Goal: Complete application form

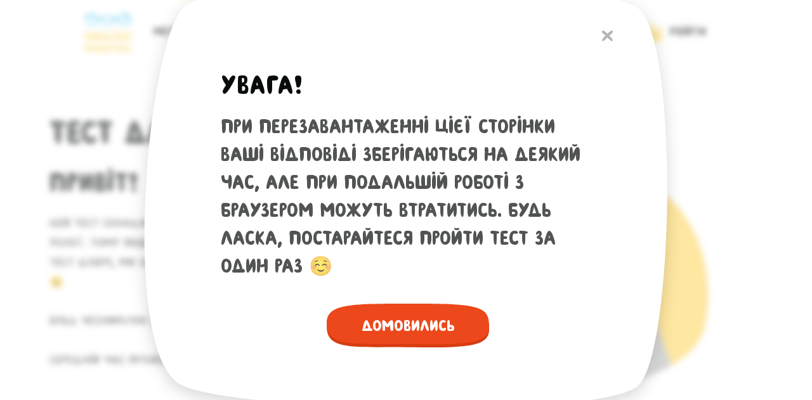
click at [422, 335] on span "Домовились" at bounding box center [408, 326] width 162 height 44
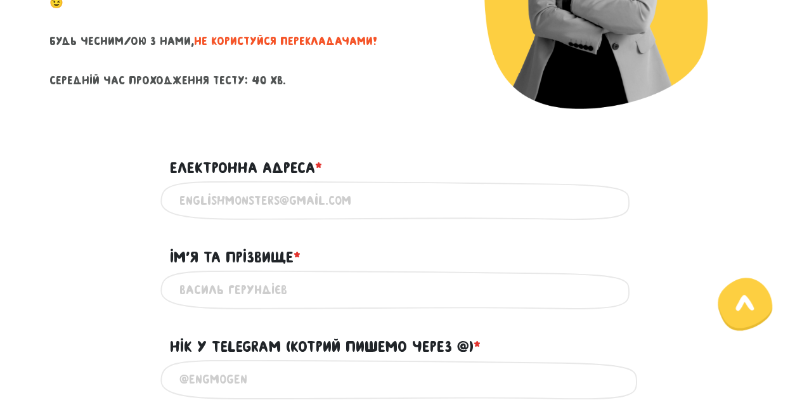
scroll to position [284, 0]
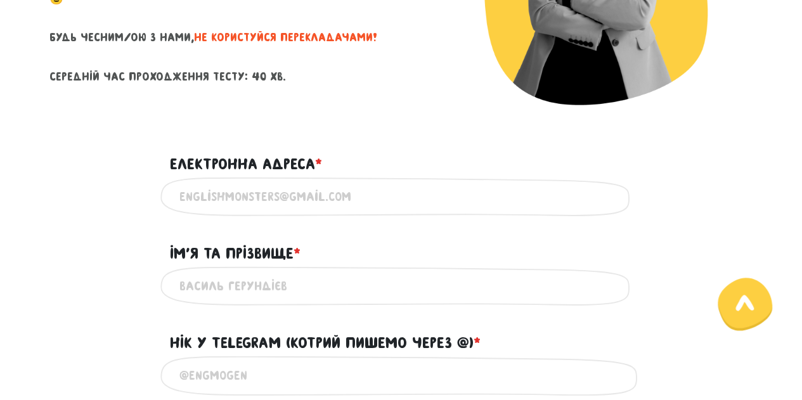
click at [324, 195] on input "Електронна адреса * ?" at bounding box center [402, 197] width 444 height 29
type input "[EMAIL_ADDRESS][DOMAIN_NAME]"
type input "[PERSON_NAME]"
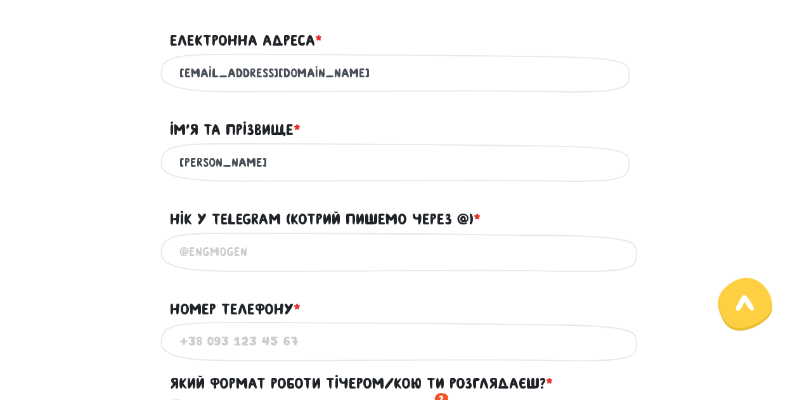
scroll to position [408, 0]
drag, startPoint x: 285, startPoint y: 168, endPoint x: 163, endPoint y: 160, distance: 122.7
click at [163, 160] on div "[PERSON_NAME] Використовуй лише латиницю та кирилицю" at bounding box center [401, 162] width 482 height 40
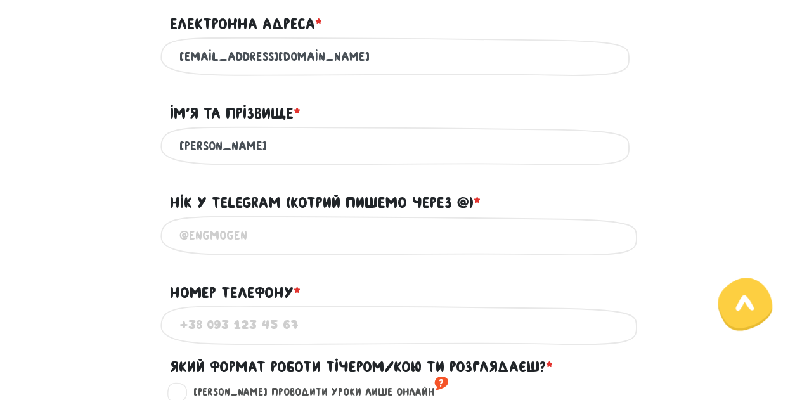
scroll to position [424, 0]
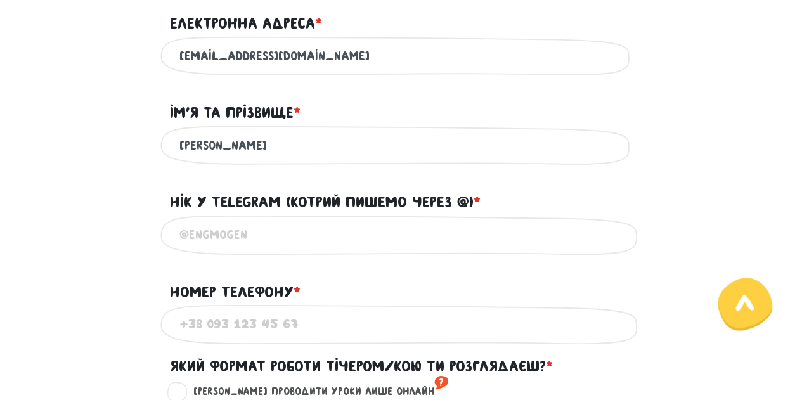
type input "[PERSON_NAME]"
click at [284, 245] on input "Нік у Telegram (котрий пишемо через @) * ?" at bounding box center [402, 235] width 444 height 29
type input """
type input "@olhachaplia"
click at [280, 336] on input "Номер телефону * ?" at bounding box center [402, 324] width 444 height 29
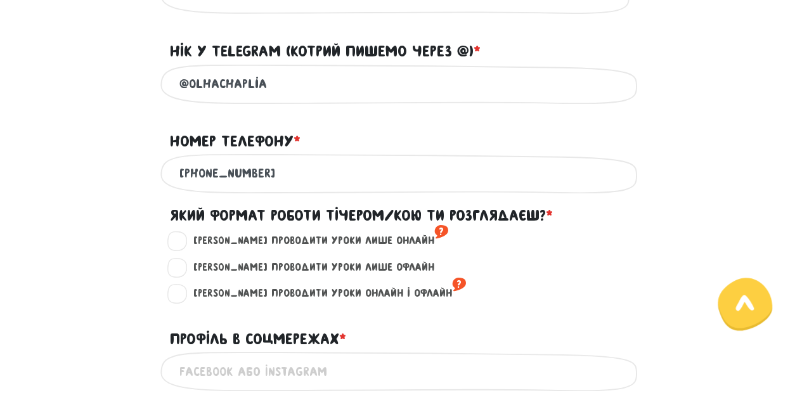
scroll to position [577, 0]
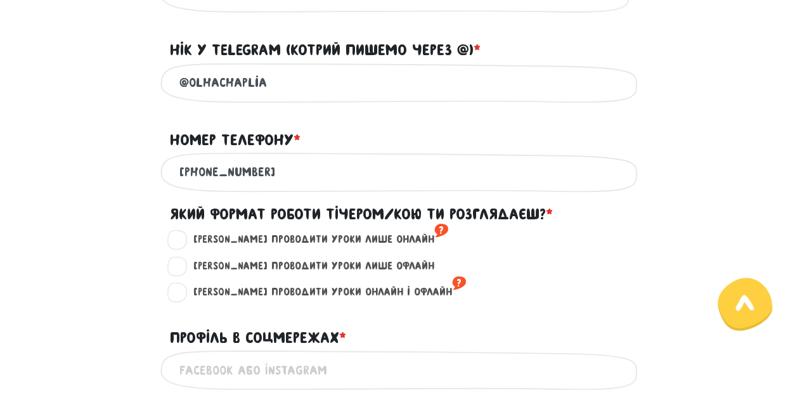
type input "[PHONE_NUMBER]"
click at [183, 247] on label "[PERSON_NAME] проводити уроки лише онлайн ?" at bounding box center [316, 240] width 266 height 16
click at [183, 244] on input "[PERSON_NAME] проводити уроки лише онлайн ?" at bounding box center [178, 238] width 10 height 13
radio input "true"
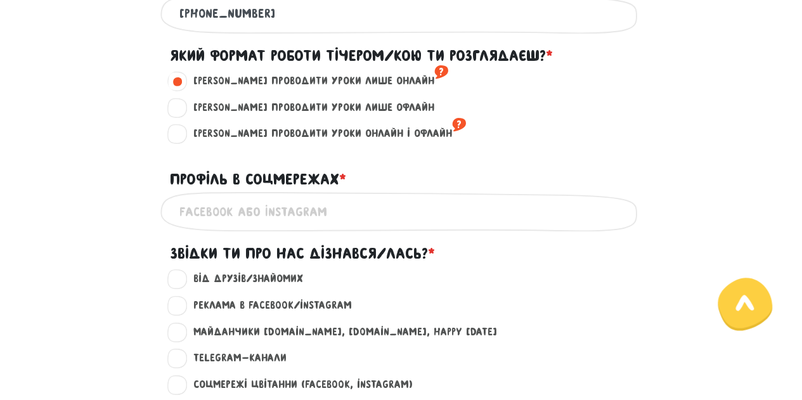
scroll to position [745, 0]
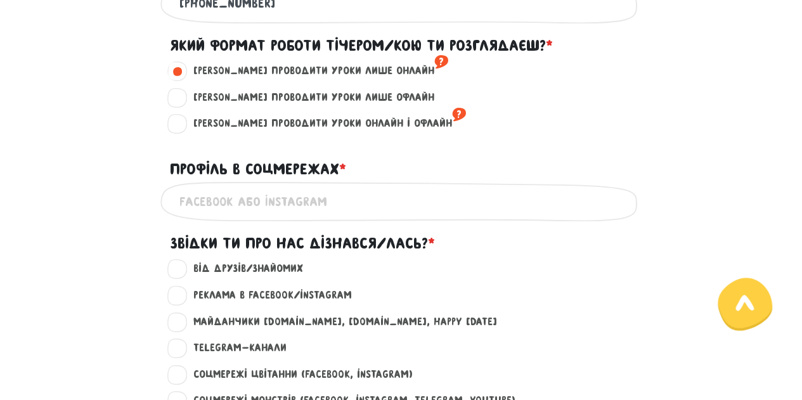
click at [348, 213] on input "Профіль в соцмережах * ?" at bounding box center [402, 201] width 444 height 29
type input "o"
click at [321, 213] on input "Профіль в соцмережах * ?" at bounding box center [402, 201] width 444 height 29
paste input "[URL][DOMAIN_NAME]"
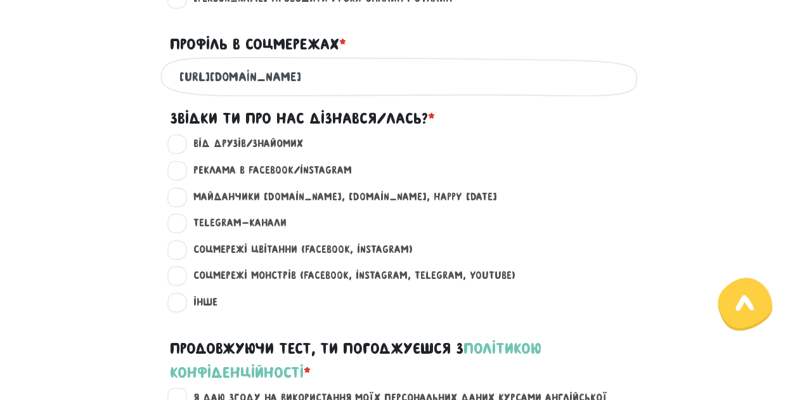
scroll to position [871, 0]
type input "[URL][DOMAIN_NAME]"
click at [183, 145] on label "Від друзів/знайомих ?" at bounding box center [243, 143] width 121 height 16
click at [178, 145] on input "Від друзів/знайомих ?" at bounding box center [178, 141] width 10 height 13
radio input "true"
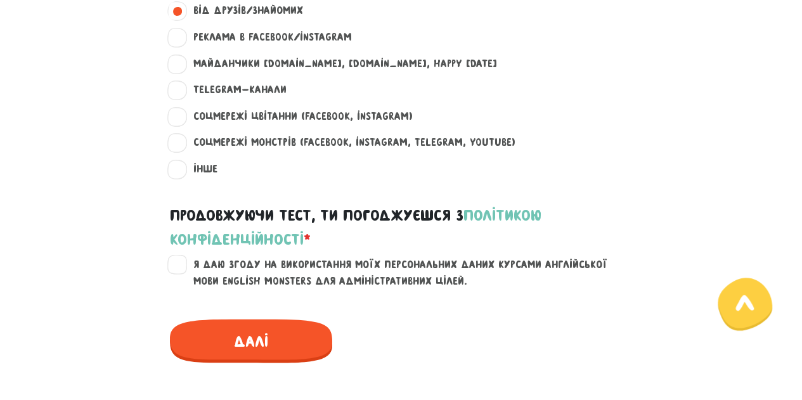
scroll to position [1004, 0]
click at [166, 272] on div "Я даю згоду на використання моїх персональних даних курсами англійської мови En…" at bounding box center [401, 280] width 723 height 48
click at [183, 275] on label "Я даю згоду на використання моїх персональних даних курсами англійської мови En…" at bounding box center [409, 272] width 453 height 32
click at [174, 268] on input "Я даю згоду на використання моїх персональних даних курсами англійської мови En…" at bounding box center [178, 262] width 10 height 13
checkbox input "true"
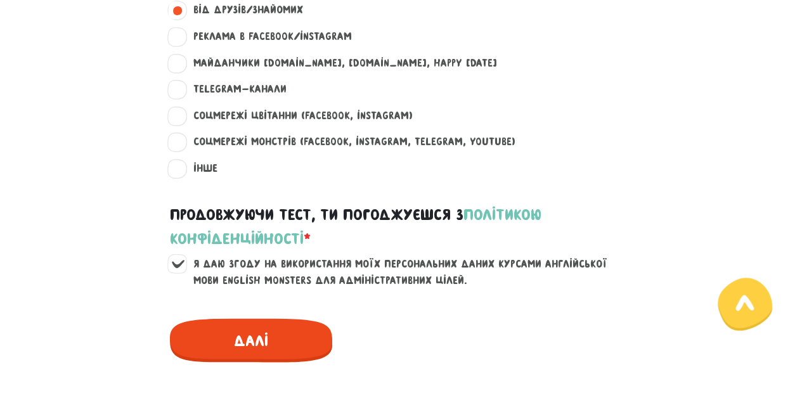
click at [250, 329] on span "Далі" at bounding box center [251, 340] width 162 height 44
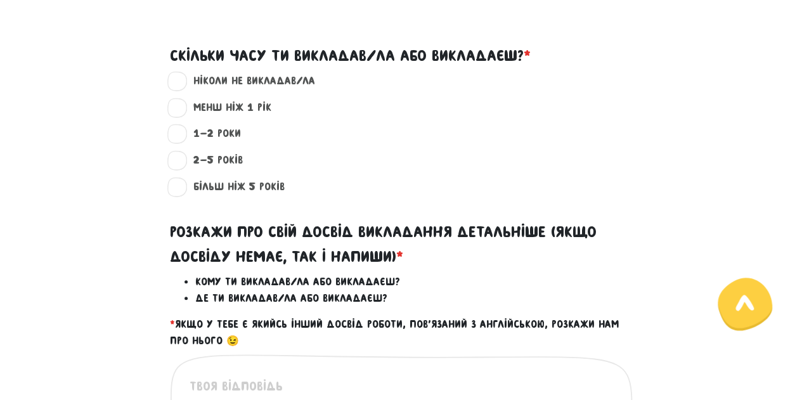
scroll to position [363, 0]
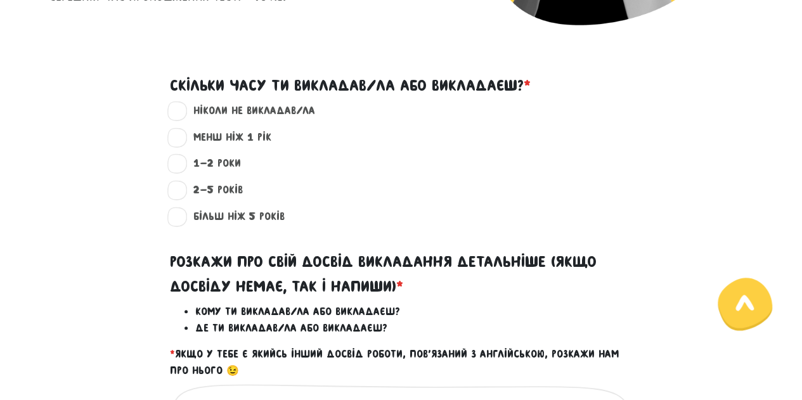
click at [183, 112] on label "ніколи не викладав/ла ?" at bounding box center [249, 111] width 133 height 16
click at [179, 112] on input "ніколи не викладав/ла ?" at bounding box center [178, 109] width 10 height 13
radio input "true"
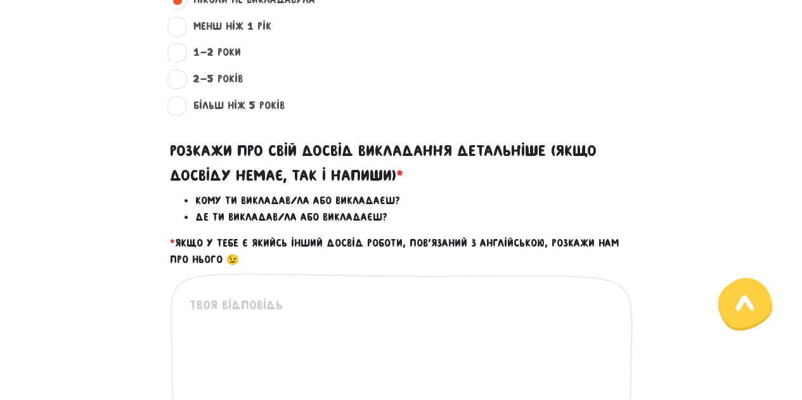
scroll to position [475, 0]
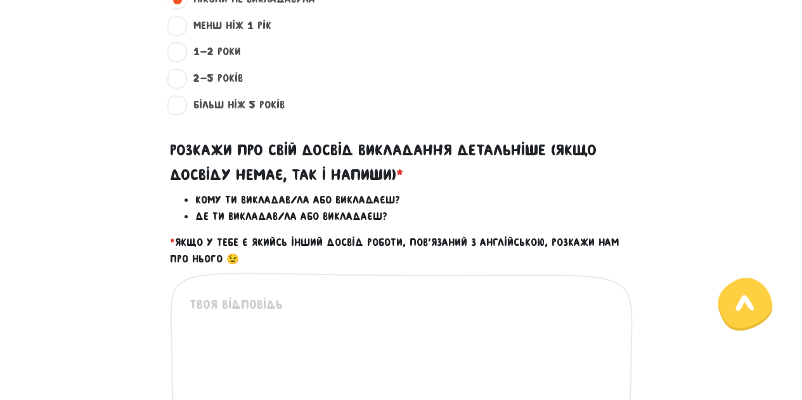
click at [294, 304] on textarea at bounding box center [402, 373] width 425 height 156
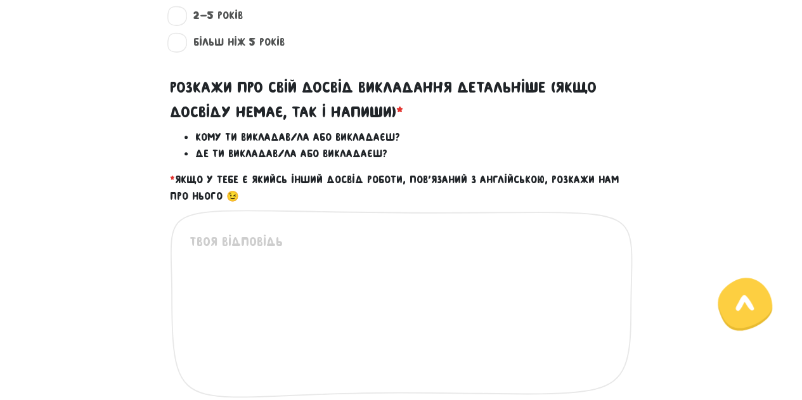
scroll to position [537, 0]
type textarea "E"
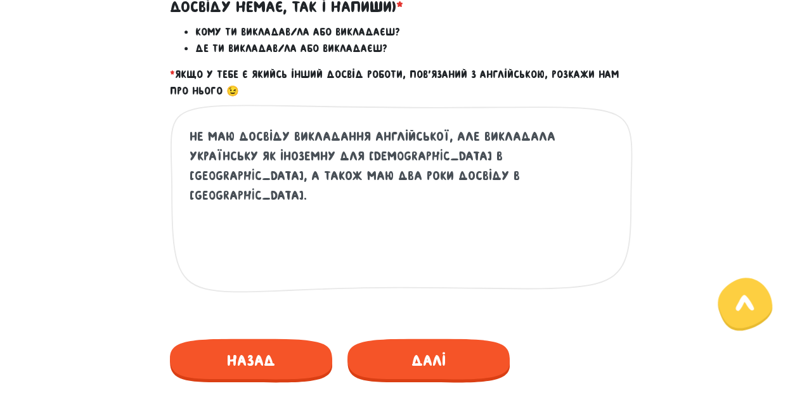
scroll to position [644, 0]
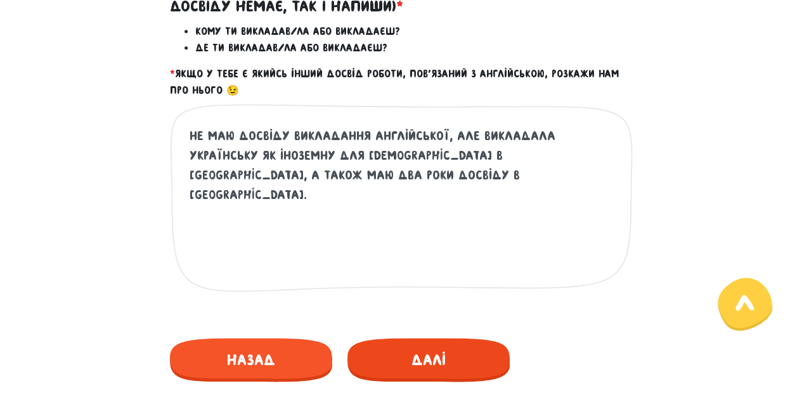
type textarea "Не маю досвіду викладання англійської, але викладала українську як іноземну для…"
click at [442, 363] on span "Далі" at bounding box center [429, 360] width 162 height 44
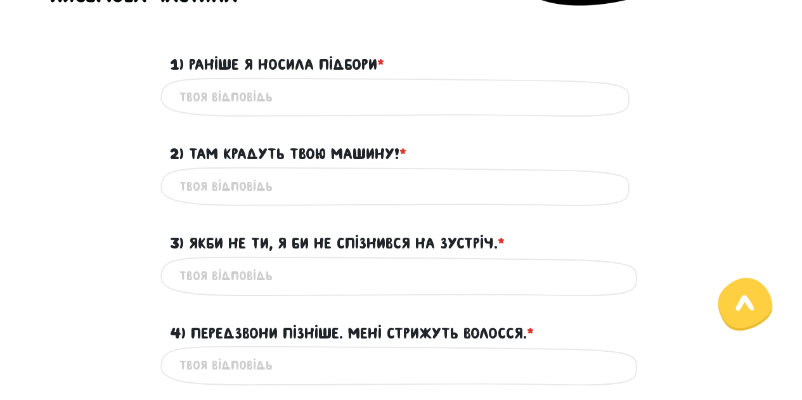
scroll to position [363, 0]
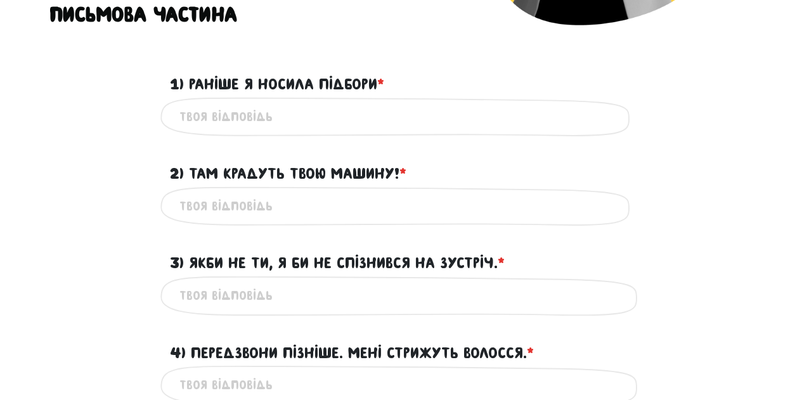
click at [257, 124] on input "1) Раніше я носила підбори * ?" at bounding box center [402, 117] width 444 height 29
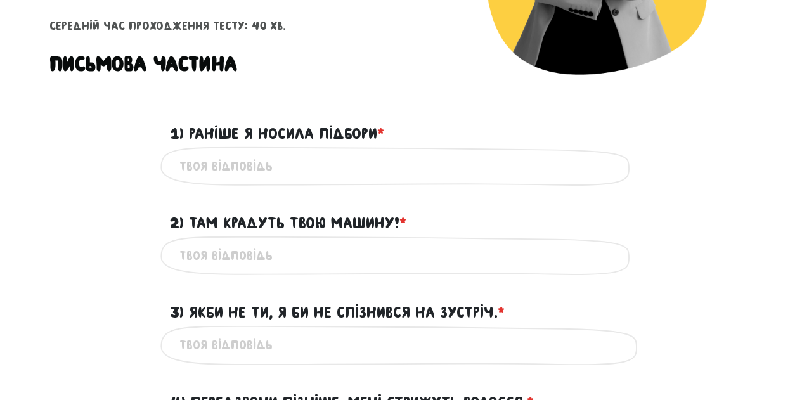
scroll to position [313, 0]
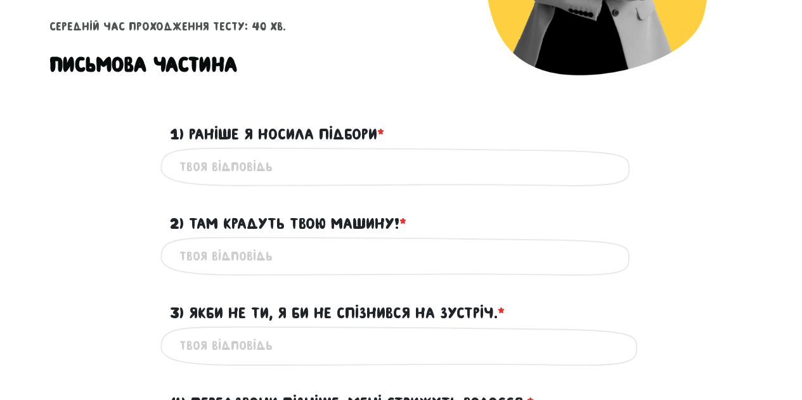
click at [245, 176] on input "1) Раніше я носила підбори * ?" at bounding box center [402, 167] width 444 height 29
type input "Ш"
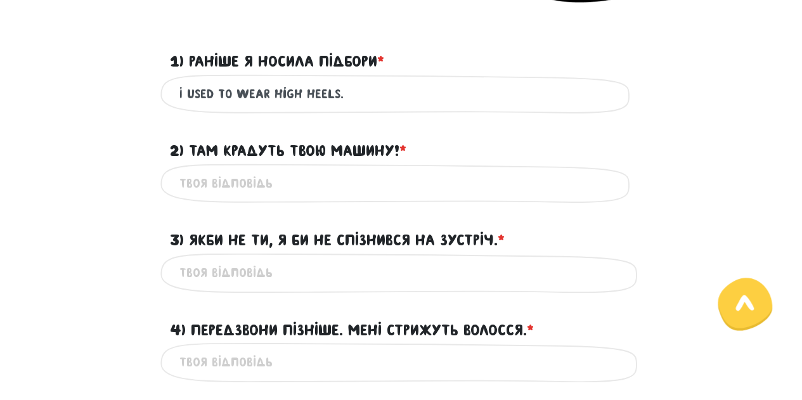
scroll to position [389, 0]
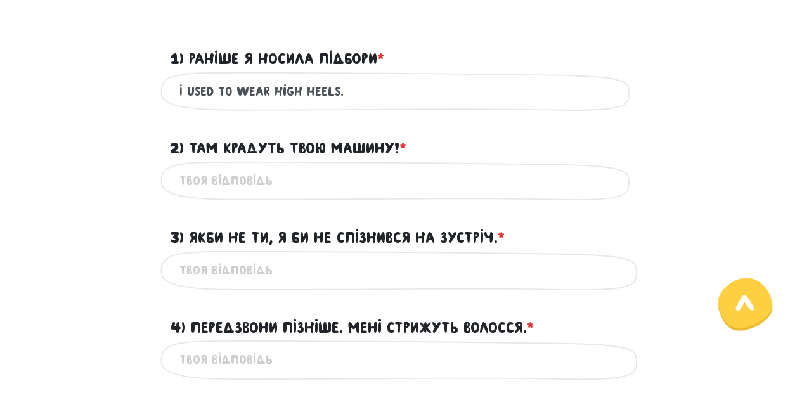
type input "I used to wear high heels."
click at [402, 145] on span "*" at bounding box center [403, 148] width 7 height 17
click at [402, 167] on input "2) Там крадуть твою машину! * ?" at bounding box center [402, 181] width 444 height 29
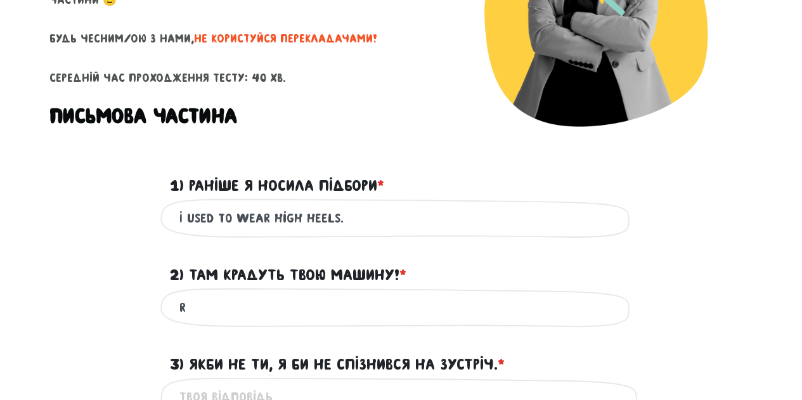
scroll to position [261, 0]
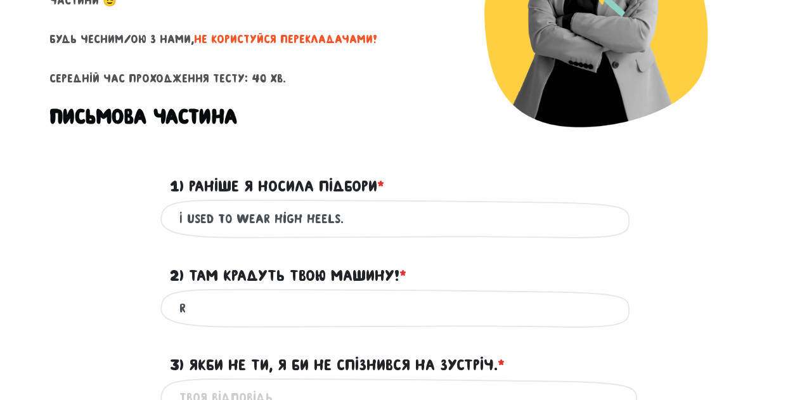
type input "r"
click at [191, 184] on label "1) Раніше я носила підбори * ?" at bounding box center [277, 186] width 214 height 24
click at [191, 205] on input "I used to wear high heels." at bounding box center [402, 219] width 444 height 29
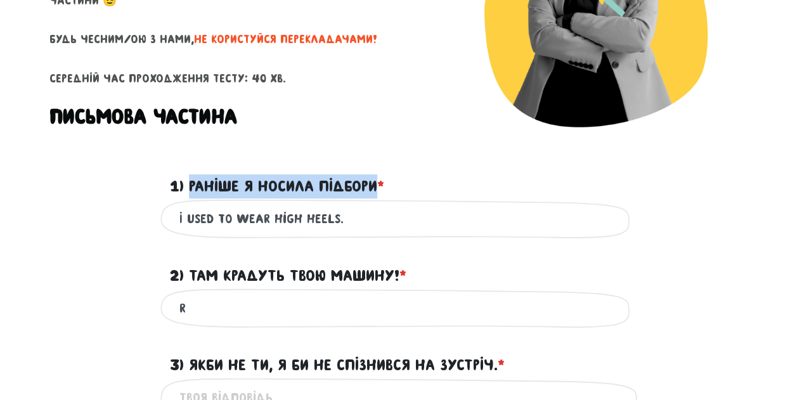
drag, startPoint x: 188, startPoint y: 184, endPoint x: 377, endPoint y: 184, distance: 188.4
click at [377, 184] on label "1) Раніше я носила підбори * ?" at bounding box center [277, 186] width 214 height 24
copy label "Раніше я носила підбори"
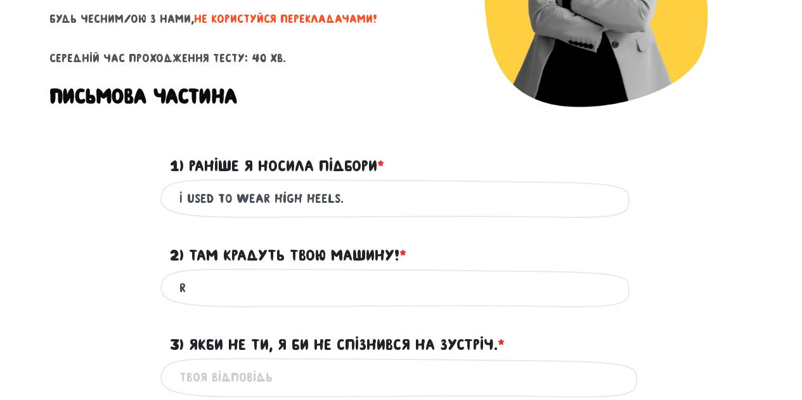
click at [237, 298] on input "r" at bounding box center [402, 288] width 444 height 29
drag, startPoint x: 378, startPoint y: 287, endPoint x: 170, endPoint y: 284, distance: 208.1
click at [170, 284] on div "Your car is being stolen there! Це обов'язкове поле" at bounding box center [401, 288] width 482 height 40
type input "Your car is being stolen there!"
click at [396, 247] on label "2) Там крадуть твою машину! * ?" at bounding box center [288, 256] width 237 height 24
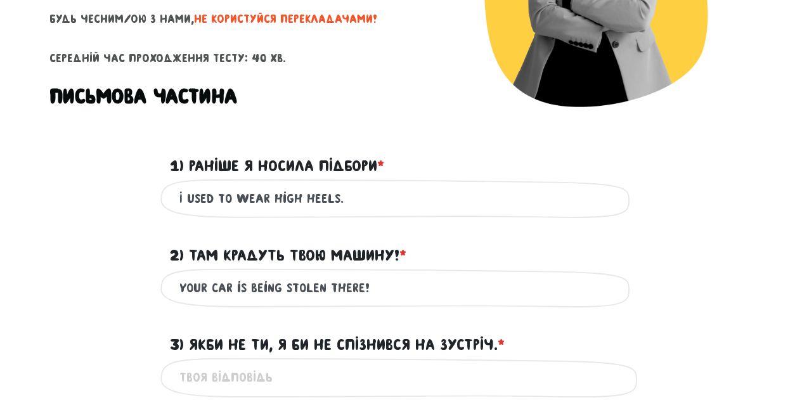
click at [396, 274] on input "Your car is being stolen there!" at bounding box center [402, 288] width 444 height 29
click at [190, 253] on label "2) Там крадуть твою машину! * ?" at bounding box center [288, 256] width 237 height 24
click at [190, 274] on input "Your car is being stolen there!" at bounding box center [402, 288] width 444 height 29
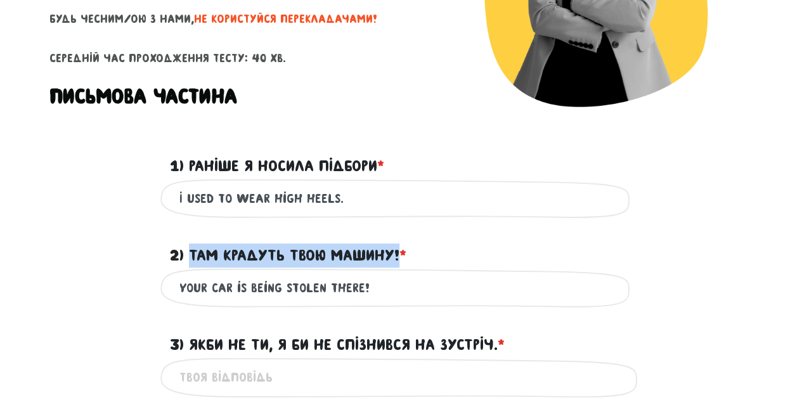
drag, startPoint x: 190, startPoint y: 253, endPoint x: 400, endPoint y: 254, distance: 210.0
click at [400, 254] on label "2) Там крадуть твою машину! * ?" at bounding box center [288, 256] width 237 height 24
copy label "Там крадуть твою машину!"
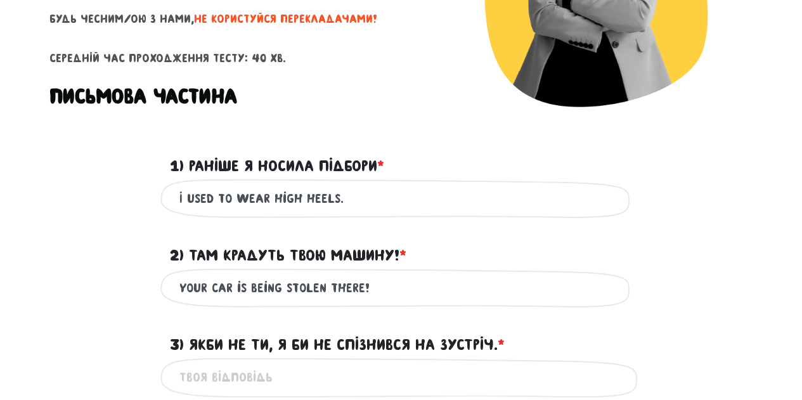
click at [497, 253] on div "2) Там крадуть твою машину! * ?" at bounding box center [401, 247] width 482 height 39
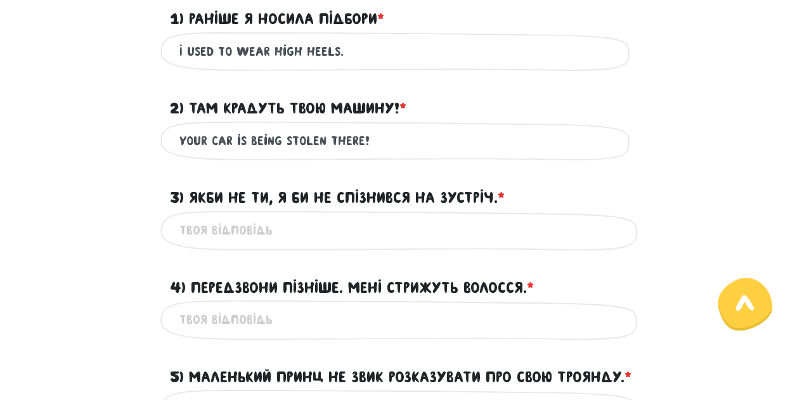
scroll to position [430, 0]
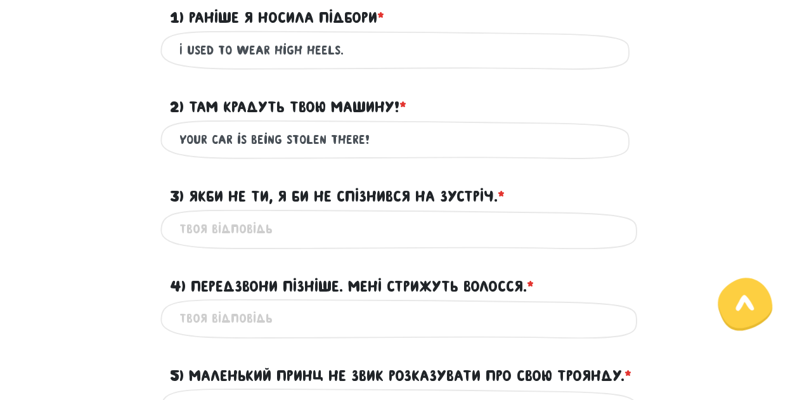
click at [244, 245] on div "Це обов'язкове поле" at bounding box center [401, 229] width 482 height 40
click at [223, 223] on input "3) Якби не ти, я би не спізнився на зустріч. * ?" at bounding box center [402, 229] width 444 height 29
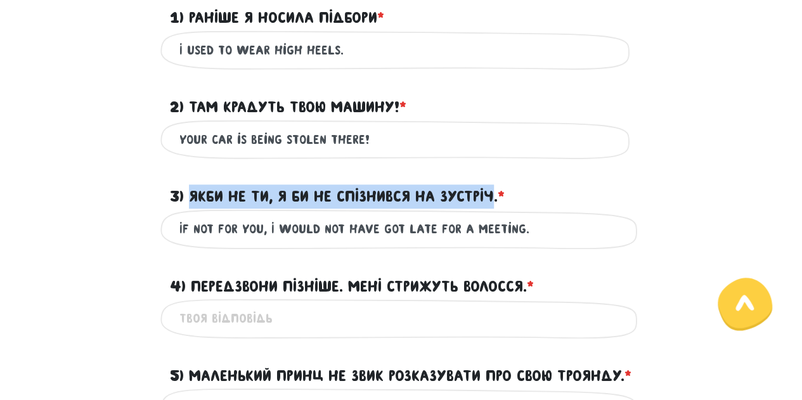
drag, startPoint x: 495, startPoint y: 196, endPoint x: 190, endPoint y: 193, distance: 304.5
click at [190, 193] on label "3) Якби не ти, я би не спізнився на зустріч. * ?" at bounding box center [337, 197] width 335 height 24
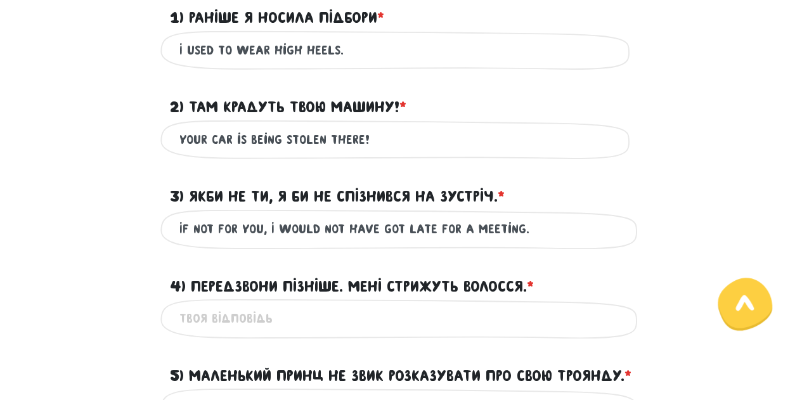
click at [194, 226] on input "If not for you, I would not have got late for a meeting." at bounding box center [402, 229] width 444 height 29
click at [497, 197] on label "3) Якби не ти, я би не спізнився на зустріч. * ?" at bounding box center [337, 197] width 335 height 24
click at [497, 215] on input "If it's not for you, I would not have got late for a meeting." at bounding box center [402, 229] width 444 height 29
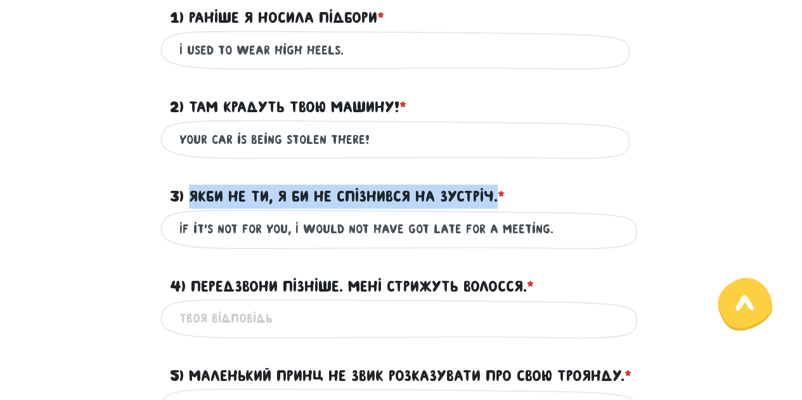
drag, startPoint x: 192, startPoint y: 195, endPoint x: 497, endPoint y: 197, distance: 305.1
click at [497, 197] on label "3) Якби не ти, я би не спізнився на зустріч. * ?" at bounding box center [337, 197] width 335 height 24
copy label "Якби не ти, я би не спізнився на зустріч."
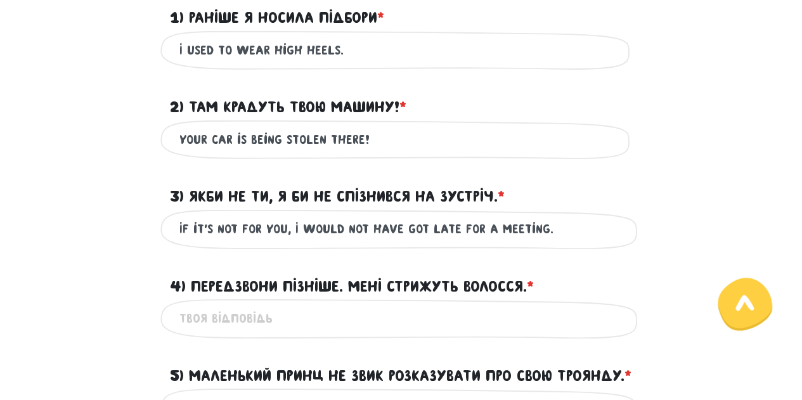
click at [214, 231] on input "If it's not for you, I would not have got late for a meeting." at bounding box center [402, 229] width 444 height 29
click at [450, 230] on input "If it were not for you, I would not have got late for a meeting." at bounding box center [402, 229] width 444 height 29
click at [577, 278] on div "4) Передзвони пізніше. Мені стрижуть волосся. * ?" at bounding box center [401, 278] width 482 height 39
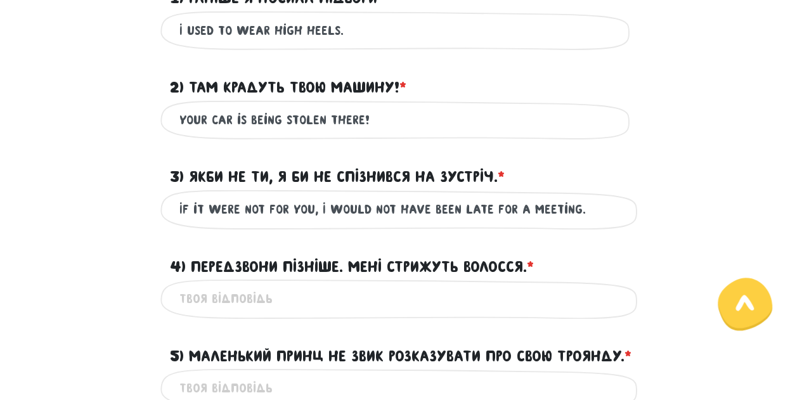
scroll to position [450, 0]
click at [518, 214] on input "If it were not for you, I would not have been late for a meeting." at bounding box center [402, 209] width 444 height 29
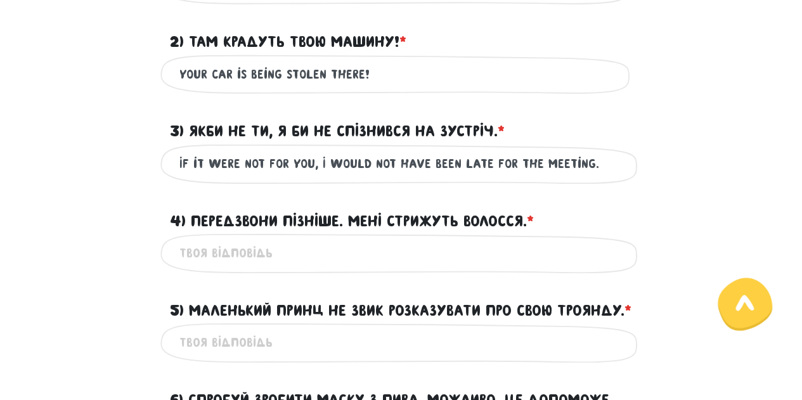
scroll to position [496, 0]
type input "If it were not for you, I would not have been late for the meeting."
click at [295, 252] on input "4) Передзвони пізніше. Мені стрижуть волосся. * ?" at bounding box center [402, 253] width 444 height 29
type input "c"
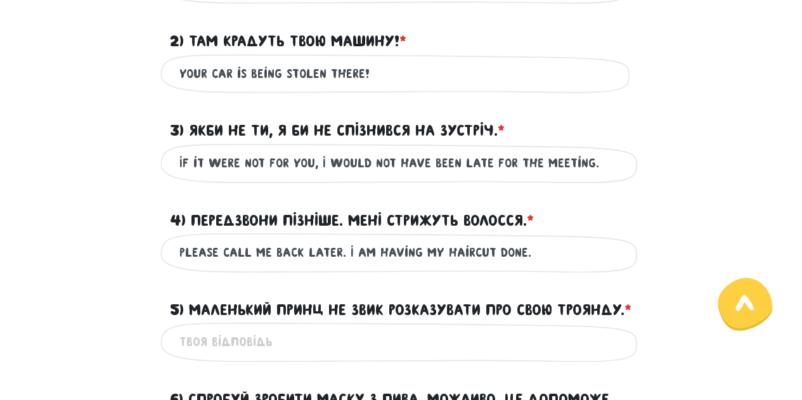
click at [526, 222] on label "4) Передзвони пізніше. Мені стрижуть волосся. * ?" at bounding box center [352, 221] width 364 height 24
click at [526, 239] on input "Please call me back later. I am having my haircut done." at bounding box center [402, 253] width 444 height 29
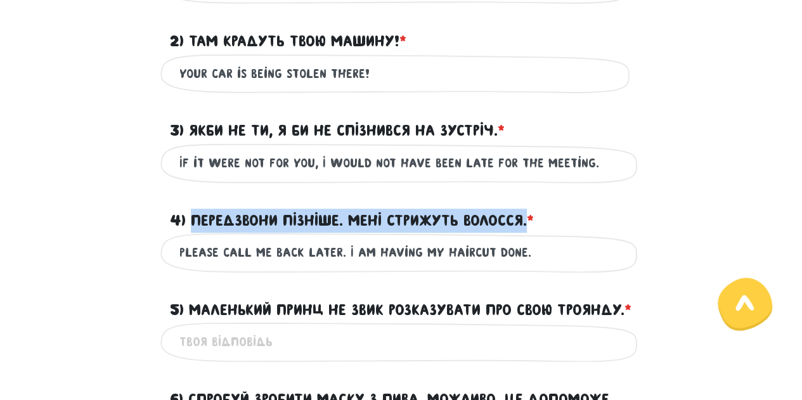
drag, startPoint x: 190, startPoint y: 219, endPoint x: 527, endPoint y: 219, distance: 336.2
click at [527, 219] on label "4) Передзвони пізніше. Мені стрижуть волосся. * ?" at bounding box center [352, 221] width 364 height 24
copy label "Передзвони пізніше. Мені стрижуть волосся."
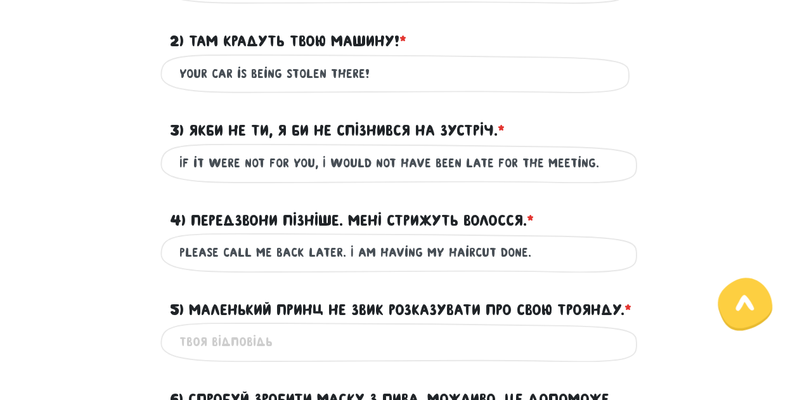
click at [544, 258] on input "Please call me back later. I am having my haircut done." at bounding box center [402, 253] width 444 height 29
drag, startPoint x: 413, startPoint y: 256, endPoint x: 374, endPoint y: 253, distance: 38.8
click at [374, 253] on input "Please call me back later. I am having my haircut done." at bounding box center [402, 253] width 444 height 29
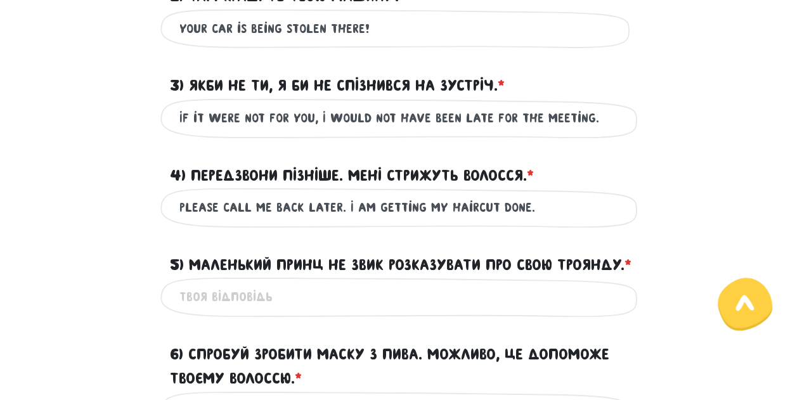
drag, startPoint x: 221, startPoint y: 207, endPoint x: 168, endPoint y: 209, distance: 52.7
click at [168, 209] on div "Please call me back later. I am getting my haircut done. Це обов'язкове поле" at bounding box center [401, 208] width 482 height 40
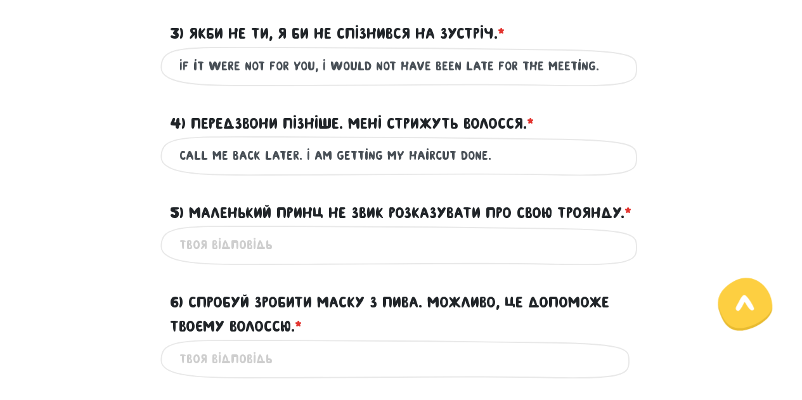
scroll to position [626, 0]
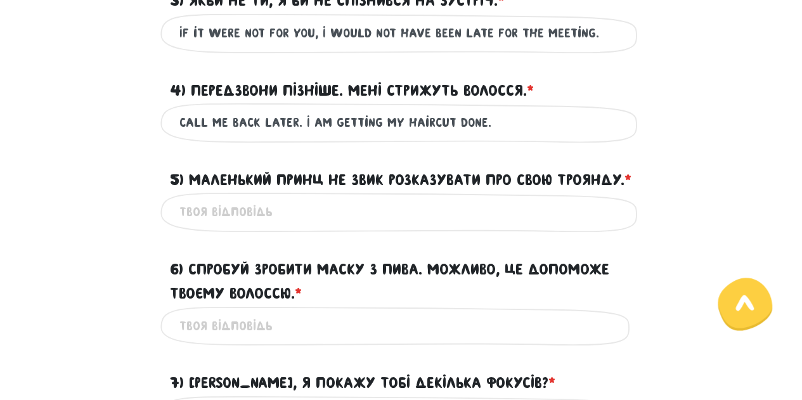
type input "call me back later. I am getting my haircut done."
click at [222, 226] on input "5) Маленький Принц не звик розказувати про свою Троянду. * ?" at bounding box center [402, 212] width 444 height 29
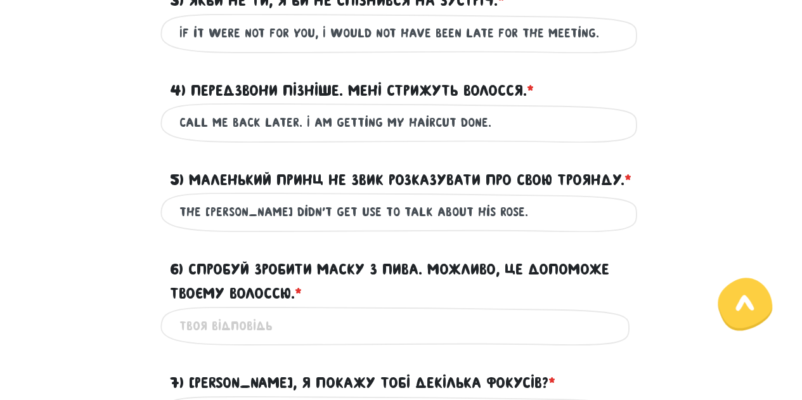
click at [230, 192] on label "5) Маленький Принц не звик розказувати про свою Троянду. * ?" at bounding box center [401, 180] width 462 height 24
click at [230, 205] on input "The [PERSON_NAME] didn't get use to talk about his rose." at bounding box center [402, 212] width 444 height 29
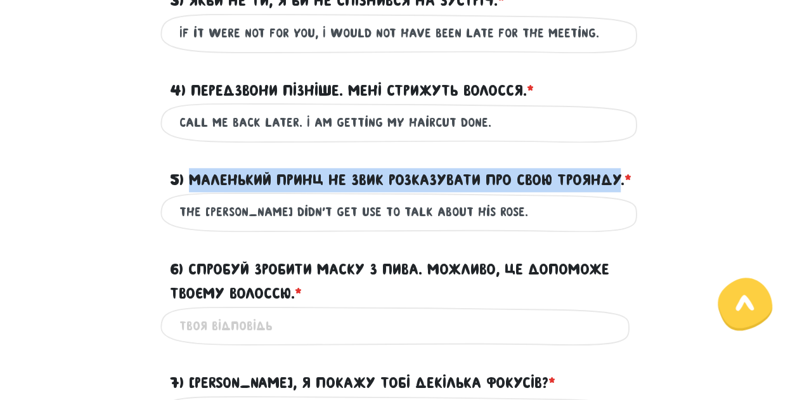
drag, startPoint x: 230, startPoint y: 205, endPoint x: 189, endPoint y: 178, distance: 49.1
click at [189, 178] on label "5) Маленький Принц не звик розказувати про свою Троянду. * ?" at bounding box center [401, 180] width 462 height 24
copy label "Маленький Принц не звик розказувати про свою Троянду"
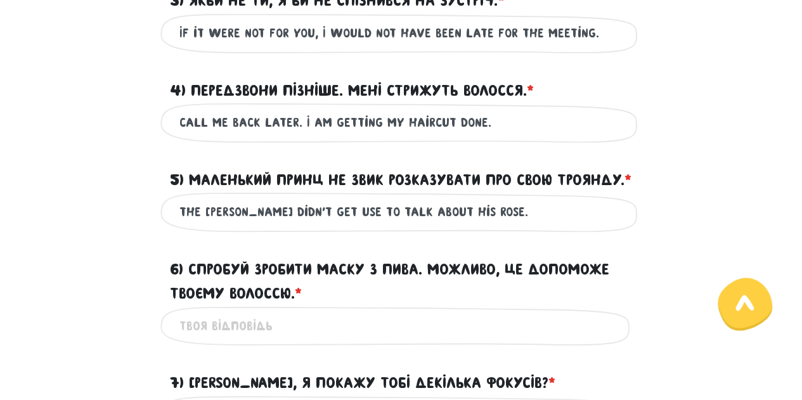
drag, startPoint x: 318, startPoint y: 237, endPoint x: 285, endPoint y: 237, distance: 33.0
click at [285, 226] on input "The [PERSON_NAME] didn't get use to talk about his rose." at bounding box center [402, 212] width 444 height 29
click at [362, 226] on input "The [PERSON_NAME] was not get use to talk about his rose." at bounding box center [402, 212] width 444 height 29
click at [485, 226] on input "The [PERSON_NAME] was not used to talk about his rose." at bounding box center [402, 212] width 444 height 29
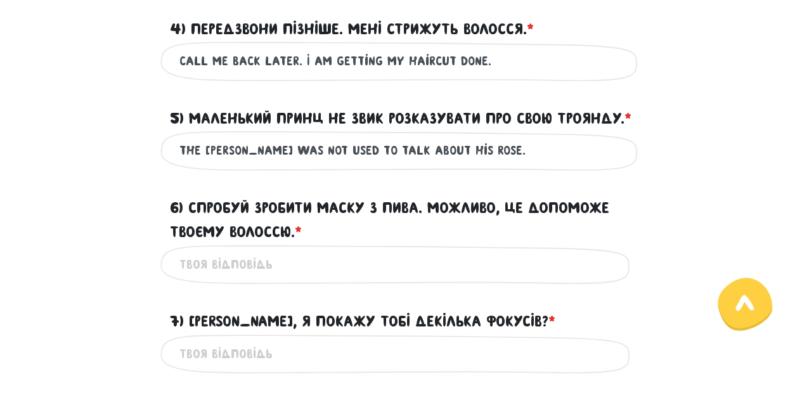
scroll to position [714, 0]
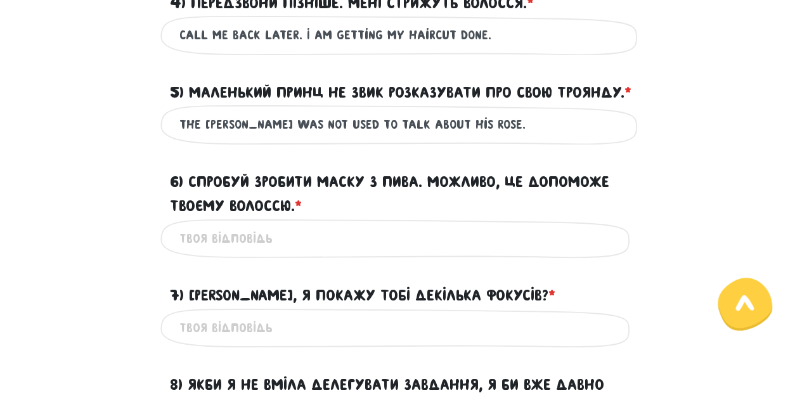
type input "The [PERSON_NAME] was not used to talk about his Rose."
click at [230, 253] on input "6) Спробуй зробити маску з пива. Можливо, це допоможе твоєму волоссю. * ?" at bounding box center [402, 239] width 444 height 29
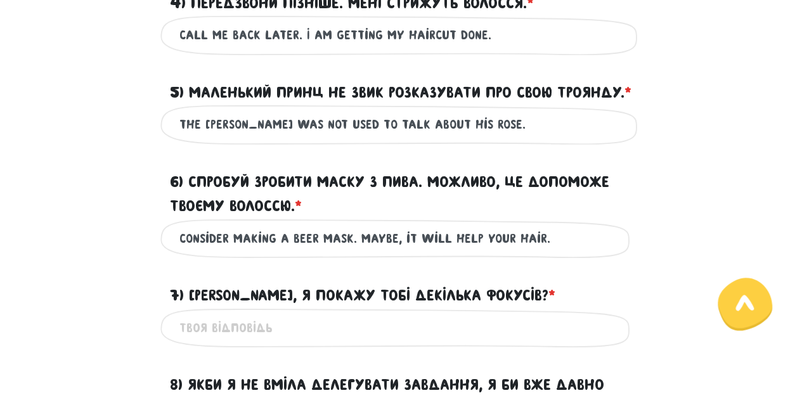
click at [289, 219] on label "6) Спробуй зробити маску з пива. Можливо, це допоможе твоєму волоссю. * ?" at bounding box center [401, 194] width 463 height 49
click at [289, 229] on input "consider making a beer mask. maybe, it will help your hair." at bounding box center [402, 239] width 444 height 29
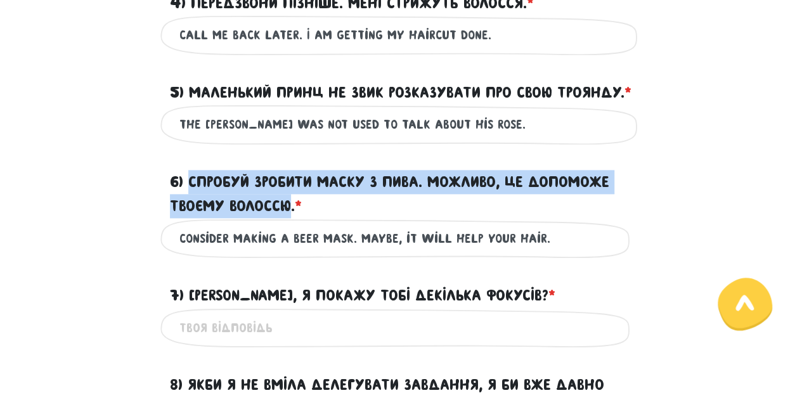
drag, startPoint x: 289, startPoint y: 229, endPoint x: 190, endPoint y: 211, distance: 100.7
click at [190, 211] on label "6) Спробуй зробити маску з пива. Можливо, це допоможе твоєму волоссю. * ?" at bounding box center [401, 194] width 463 height 49
copy label "Спробуй зробити маску з пива. Можливо, це допоможе твоєму волоссю"
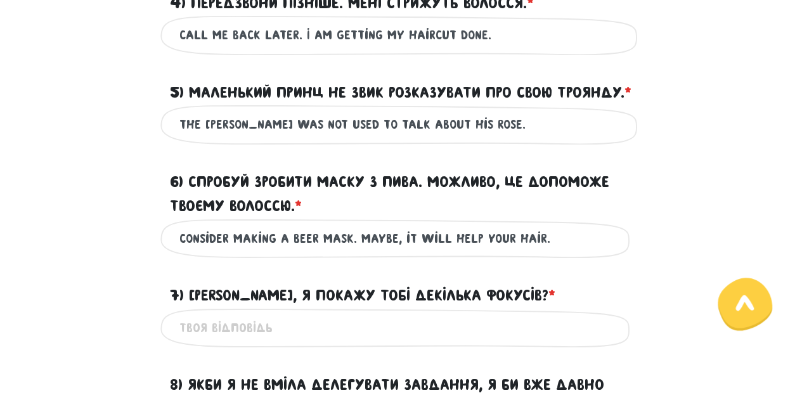
drag, startPoint x: 228, startPoint y: 268, endPoint x: 176, endPoint y: 263, distance: 52.3
click at [176, 259] on div "consider making a beer mask. maybe, it will help your hair. Це обов'язкове поле" at bounding box center [401, 239] width 482 height 40
click at [362, 253] on input "try making a beer mask. maybe, it will help your hair." at bounding box center [402, 239] width 444 height 29
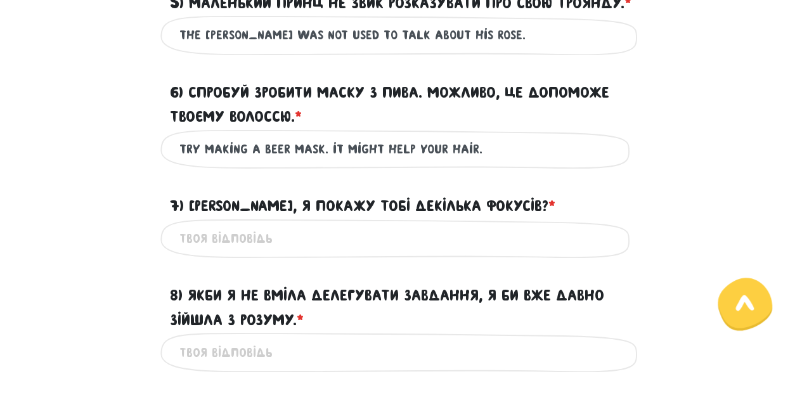
scroll to position [804, 0]
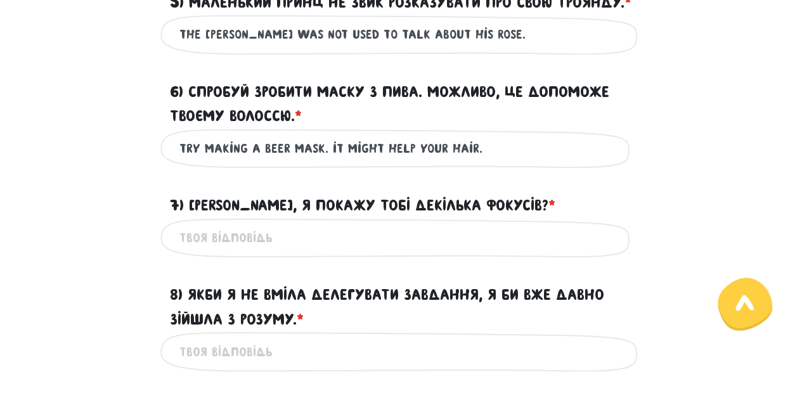
type input "try making a beer mask. it might help your hair."
click at [235, 252] on input "7) [PERSON_NAME], я покажу тобі декілька фокусів? * ?" at bounding box center [402, 238] width 444 height 29
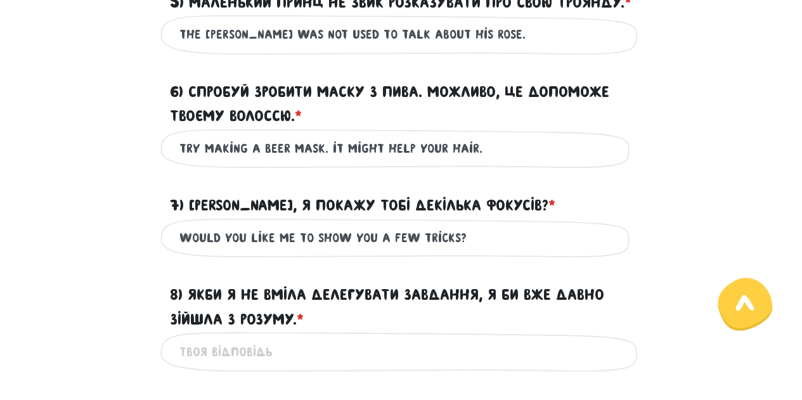
type input "Would you like me to show you a few tricks?"
click at [549, 214] on span "*" at bounding box center [552, 205] width 7 height 17
click at [495, 232] on input "Would you like me to show you a few tricks?" at bounding box center [402, 238] width 444 height 29
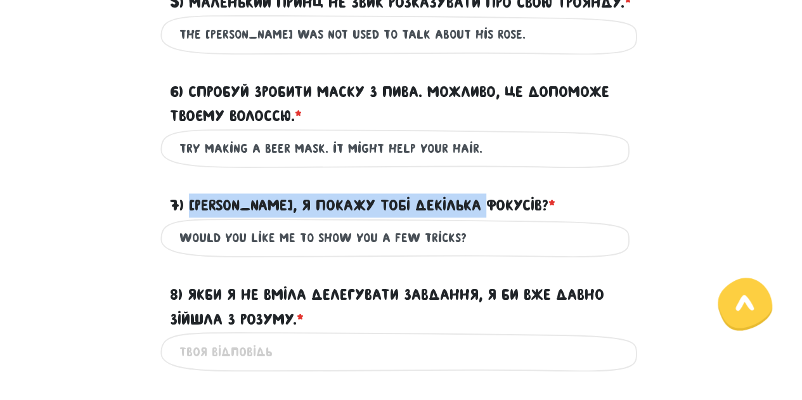
drag, startPoint x: 191, startPoint y: 228, endPoint x: 495, endPoint y: 233, distance: 304.5
click at [495, 218] on label "7) [PERSON_NAME], я покажу тобі декілька фокусів? * ?" at bounding box center [363, 205] width 386 height 24
copy label "[PERSON_NAME], я покажу тобі декілька фокусів?"
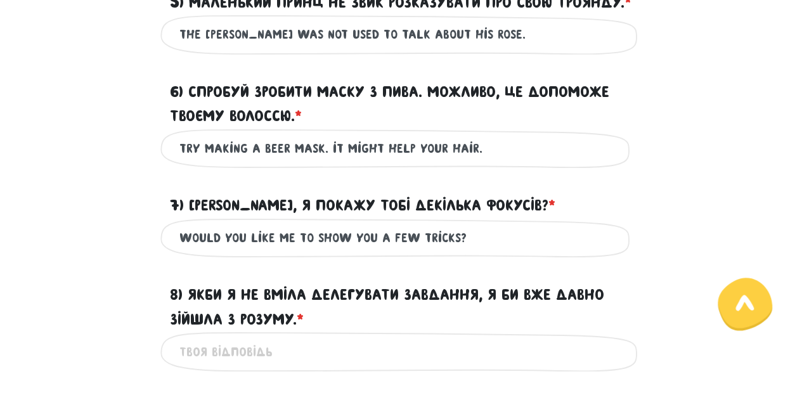
click at [595, 251] on input "Would you like me to show you a few tricks?" at bounding box center [402, 238] width 444 height 29
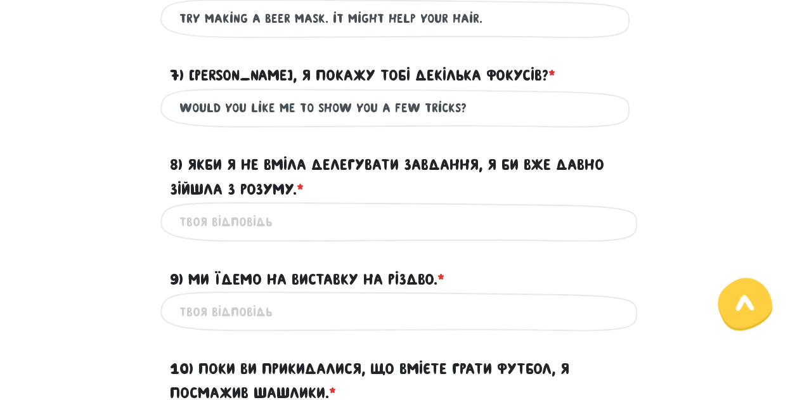
scroll to position [935, 0]
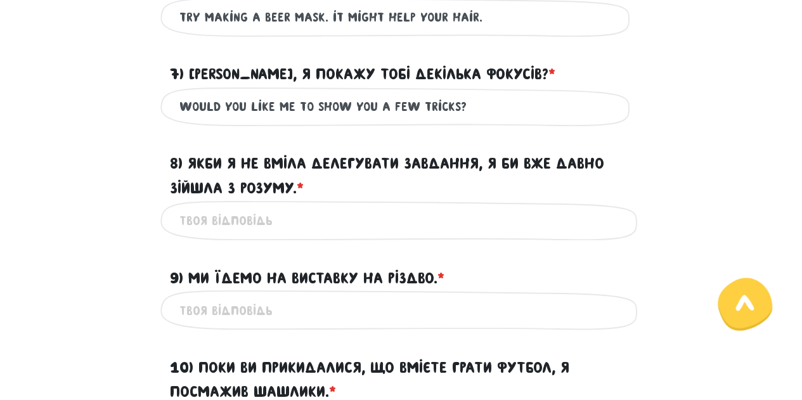
click at [308, 235] on input "8) Якби я не вміла делегувати завдання, я би вже давно зійшла з розуму. * ?" at bounding box center [402, 220] width 444 height 29
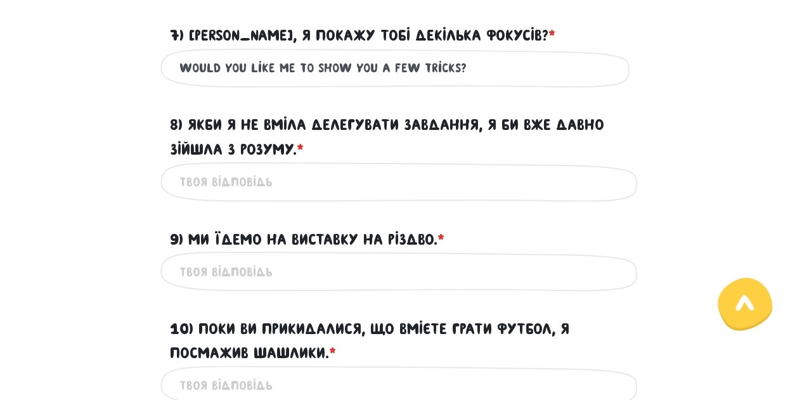
scroll to position [974, 0]
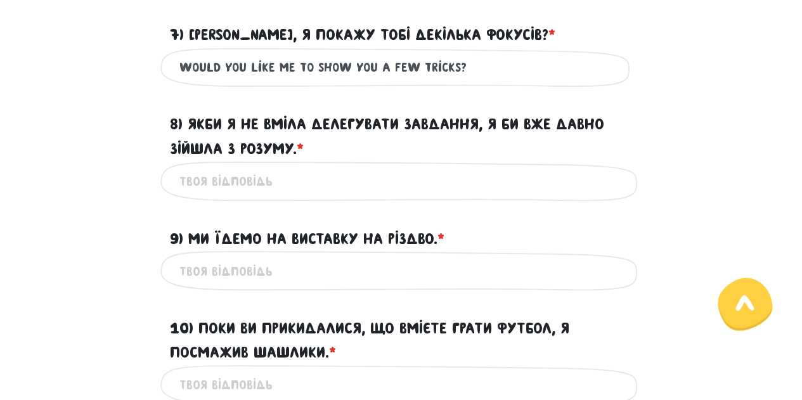
click at [294, 285] on input "9) Ми їдемо на виставку на Різдво. * ?" at bounding box center [402, 270] width 444 height 29
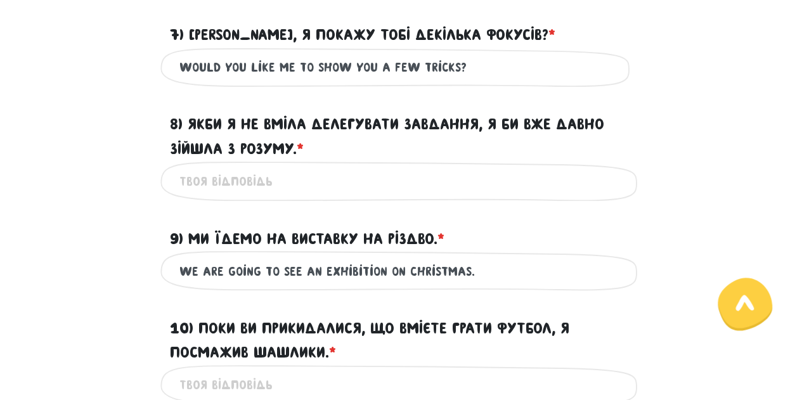
click at [434, 251] on label "9) Ми їдемо на виставку на Різдво. * ?" at bounding box center [307, 238] width 275 height 24
click at [434, 259] on input "we are going to see an exhibition on Christmas." at bounding box center [402, 270] width 444 height 29
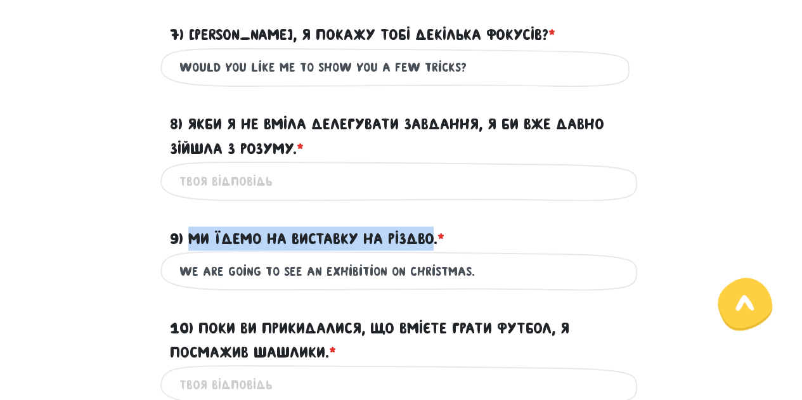
drag, startPoint x: 434, startPoint y: 259, endPoint x: 190, endPoint y: 266, distance: 243.7
click at [190, 251] on label "9) Ми їдемо на виставку на Різдво. * ?" at bounding box center [307, 238] width 275 height 24
copy label "Ми їдемо на виставку на Різдво"
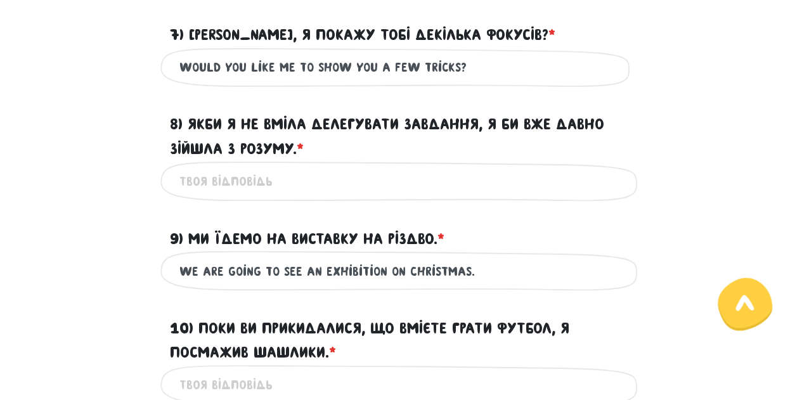
click at [448, 291] on div "we are going to see an exhibition on Christmas. Це обов'язкове поле" at bounding box center [401, 271] width 482 height 40
drag, startPoint x: 299, startPoint y: 294, endPoint x: 280, endPoint y: 294, distance: 19.7
click at [280, 285] on input "we are going to see an exhibition on Christmas." at bounding box center [402, 270] width 444 height 29
click at [372, 285] on input "we are going to an exhibition on Christmas." at bounding box center [402, 270] width 444 height 29
type input "we are going to an exhibition for Christmas."
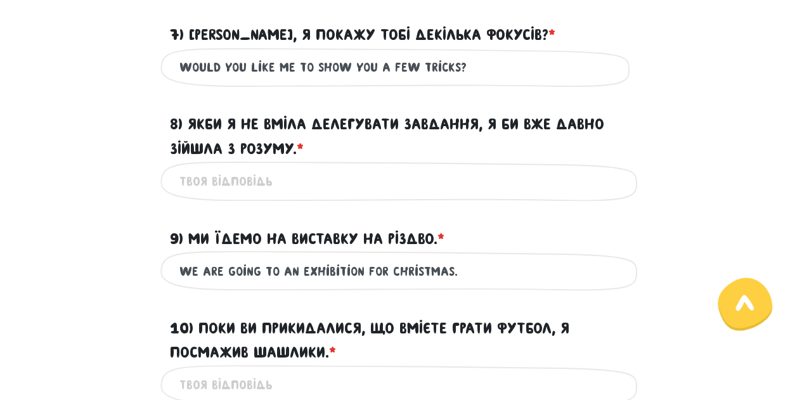
click at [329, 193] on input "8) Якби я не вміла делегувати завдання, я би вже давно зійшла з розуму. * ?" at bounding box center [402, 181] width 444 height 29
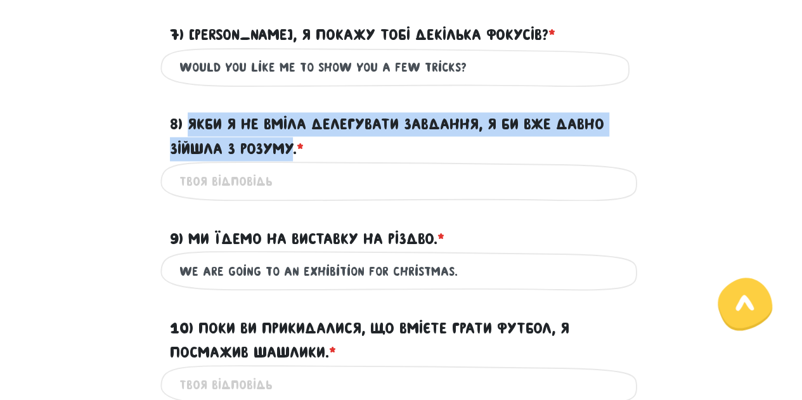
drag, startPoint x: 293, startPoint y: 170, endPoint x: 191, endPoint y: 147, distance: 104.8
click at [191, 147] on label "8) Якби я не вміла делегувати завдання, я би вже давно зійшла з розуму. * ?" at bounding box center [401, 136] width 463 height 49
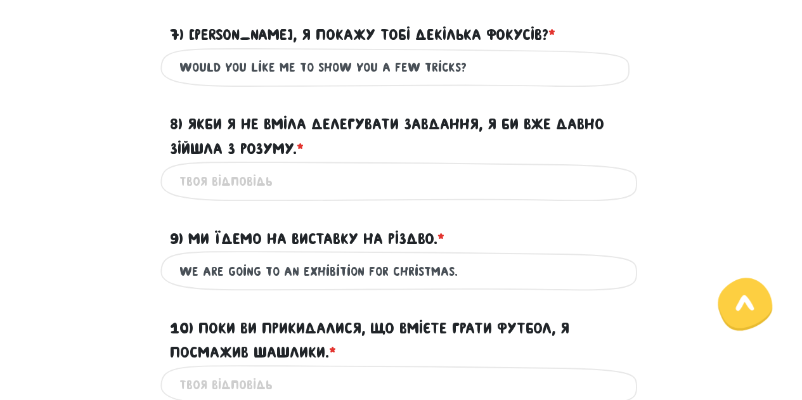
click at [240, 195] on input "8) Якби я не вміла делегувати завдання, я би вже давно зійшла з розуму. * ?" at bounding box center [402, 181] width 444 height 29
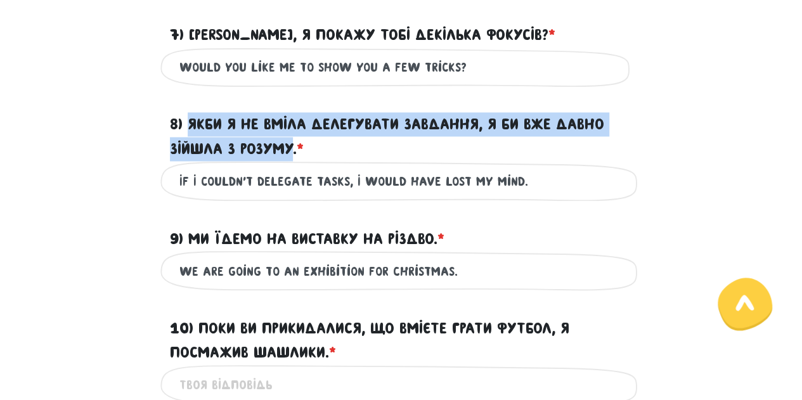
drag, startPoint x: 293, startPoint y: 168, endPoint x: 188, endPoint y: 147, distance: 107.5
click at [188, 147] on label "8) Якби я не вміла делегувати завдання, я би вже давно зійшла з розуму. * ?" at bounding box center [401, 136] width 463 height 49
copy label "Якби я не вміла делегувати завдання, я би вже давно зійшла з розуму"
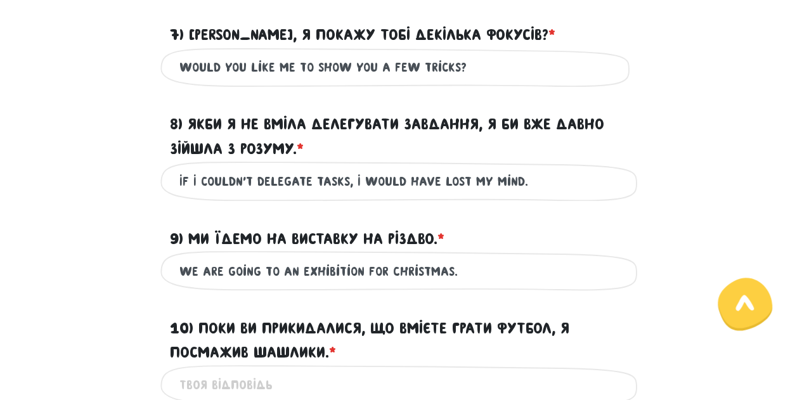
click at [482, 195] on input "If I couldn't delegate tasks, I would have lost my mind." at bounding box center [402, 181] width 444 height 29
drag, startPoint x: 524, startPoint y: 205, endPoint x: 439, endPoint y: 202, distance: 85.0
click at [439, 195] on input "If I couldn't delegate tasks, I would have lost my mind." at bounding box center [402, 181] width 444 height 29
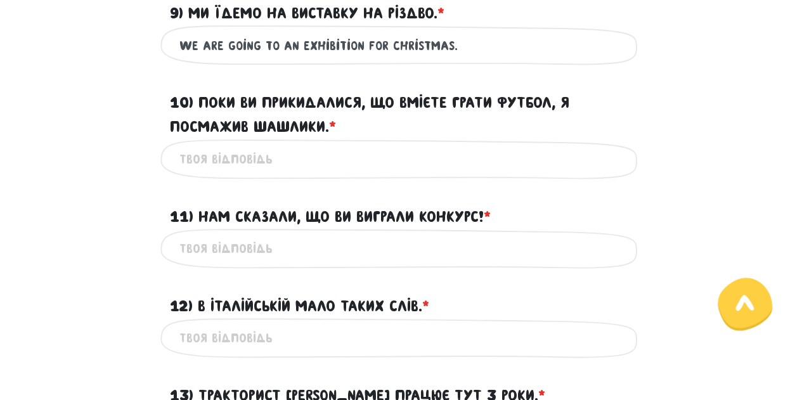
scroll to position [1201, 0]
type input "If I couldn't delegate tasks, I would have gone mad long ago."
click at [265, 178] on div "Це обов'язкове поле" at bounding box center [401, 158] width 482 height 40
click at [249, 173] on input "10) Поки ви прикидалися, що вмієте грати футбол, я посмажив шашлики. * ?" at bounding box center [402, 158] width 444 height 29
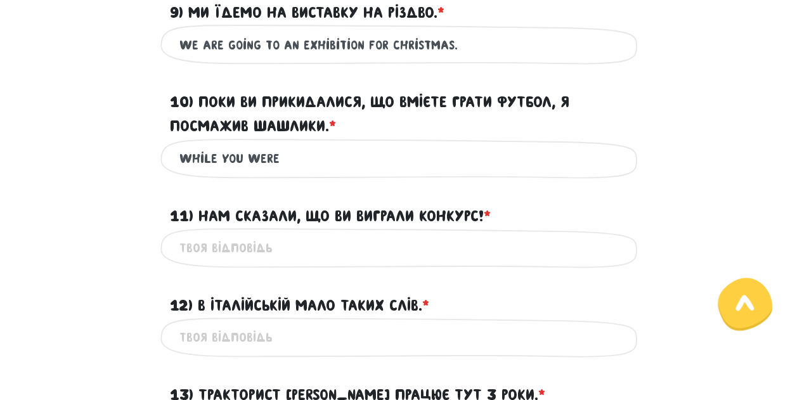
type input "while you were"
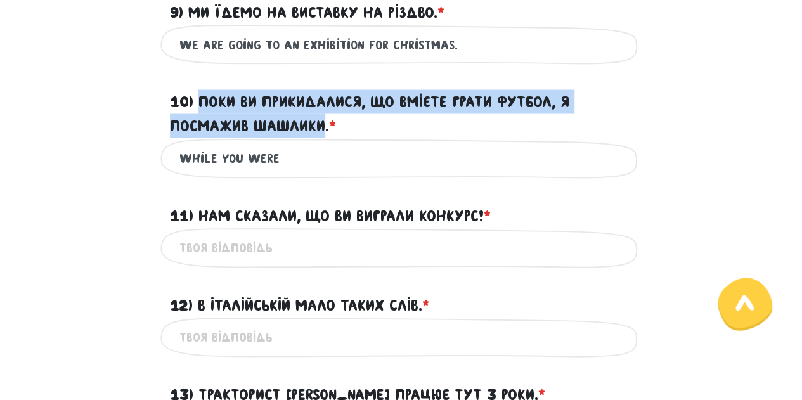
drag, startPoint x: 326, startPoint y: 147, endPoint x: 201, endPoint y: 124, distance: 127.2
click at [201, 124] on label "10) Поки ви прикидалися, що вмієте грати футбол, я посмажив шашлики. * ?" at bounding box center [401, 113] width 463 height 49
copy label "Поки ви прикидалися, що вмієте грати футбол, я посмажив шашлики"
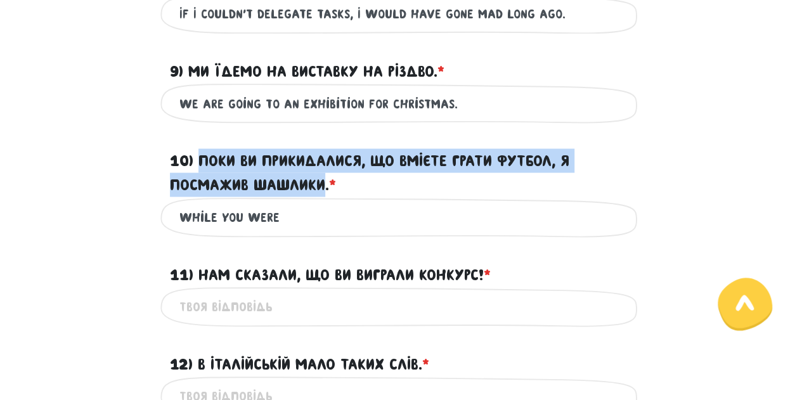
scroll to position [1139, 0]
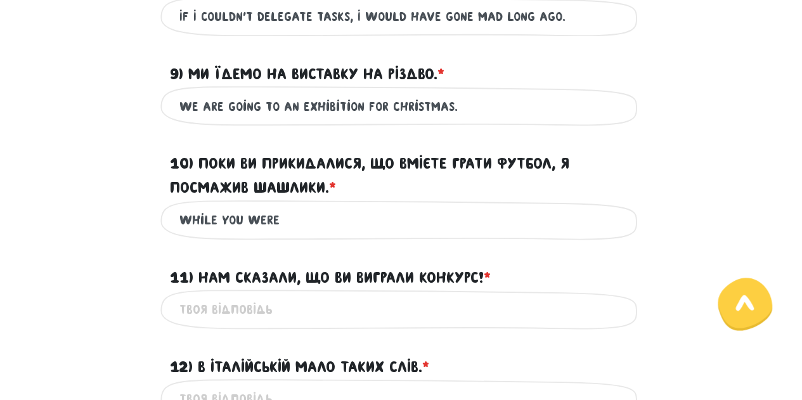
click at [570, 151] on form "Тест для тічерів 3/7 Привіт! Цей тест складається з двох частин - письмової та …" at bounding box center [401, 68] width 704 height 2258
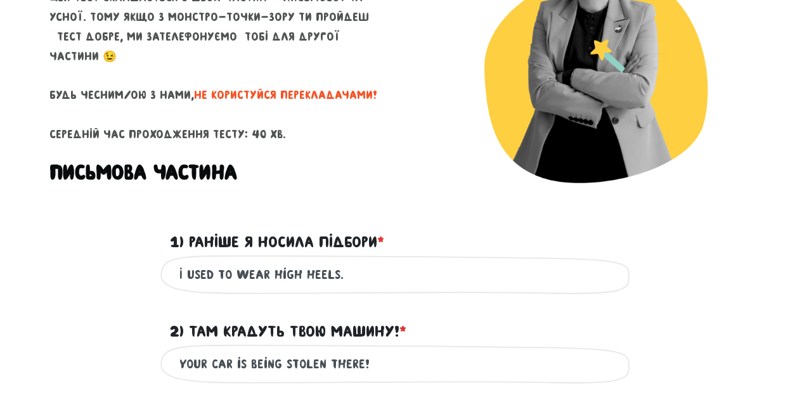
scroll to position [0, 0]
